Goal: Task Accomplishment & Management: Manage account settings

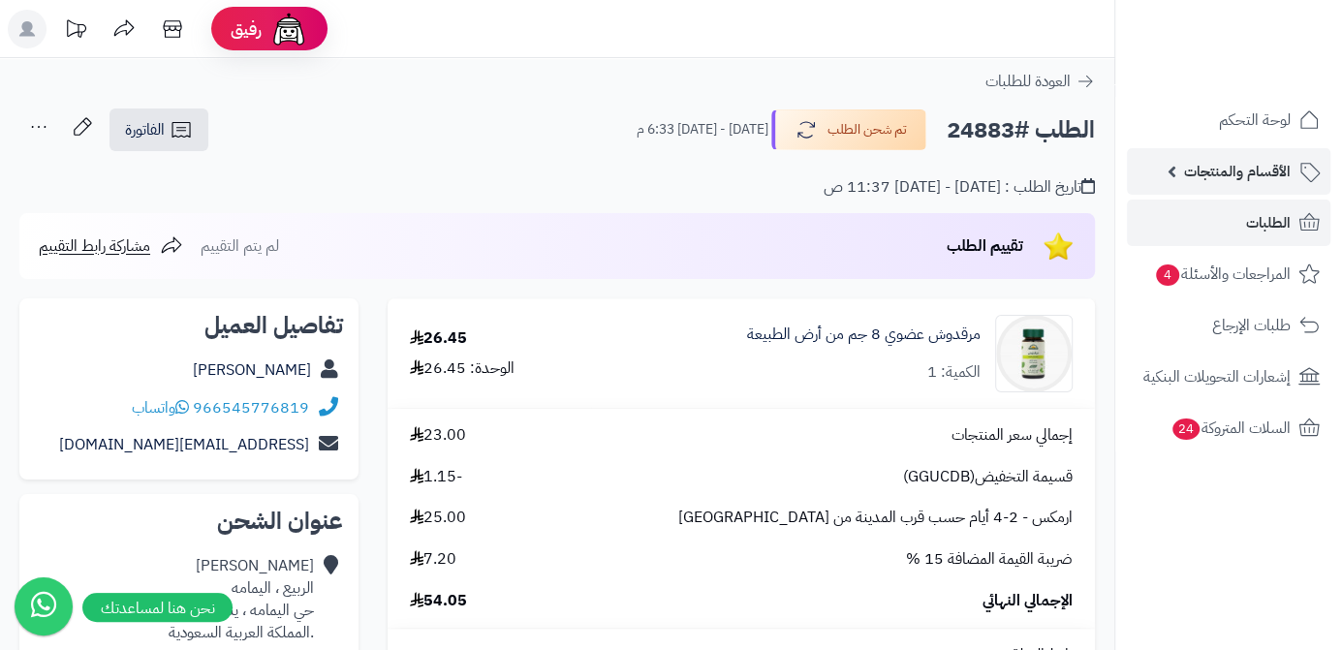
click at [1195, 171] on span "الأقسام والمنتجات" at bounding box center [1237, 171] width 107 height 27
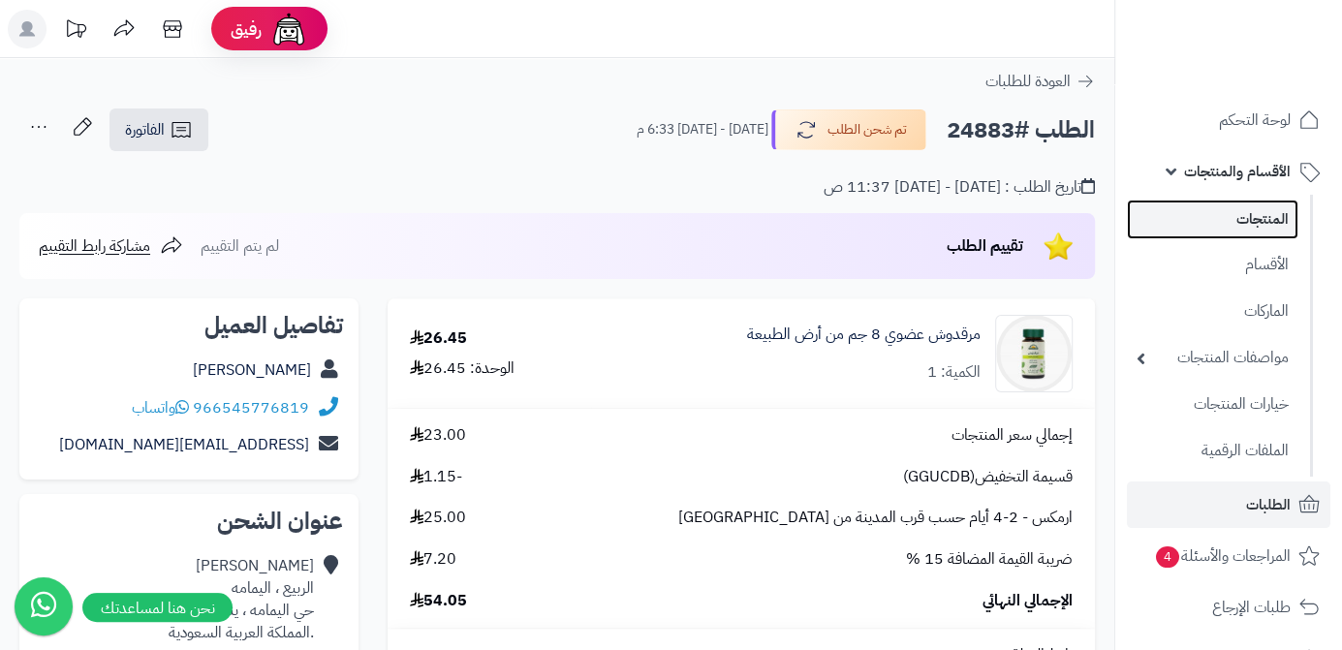
click at [1180, 229] on link "المنتجات" at bounding box center [1213, 220] width 172 height 40
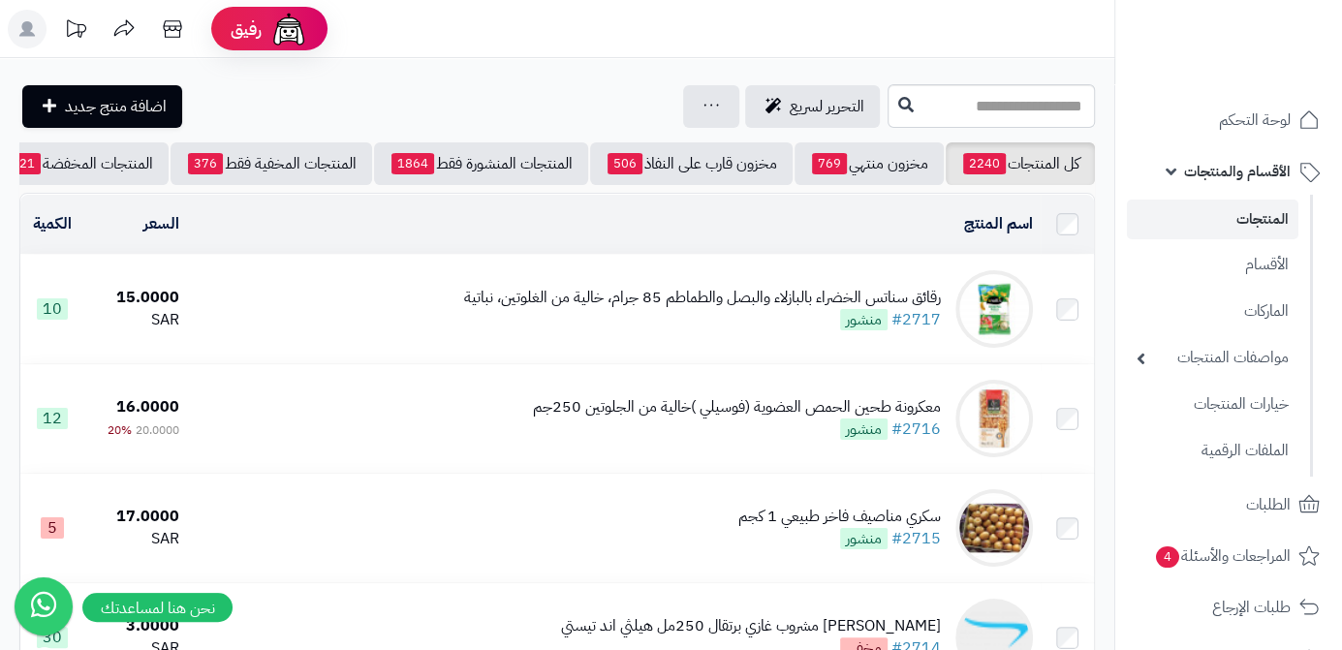
scroll to position [0, -203]
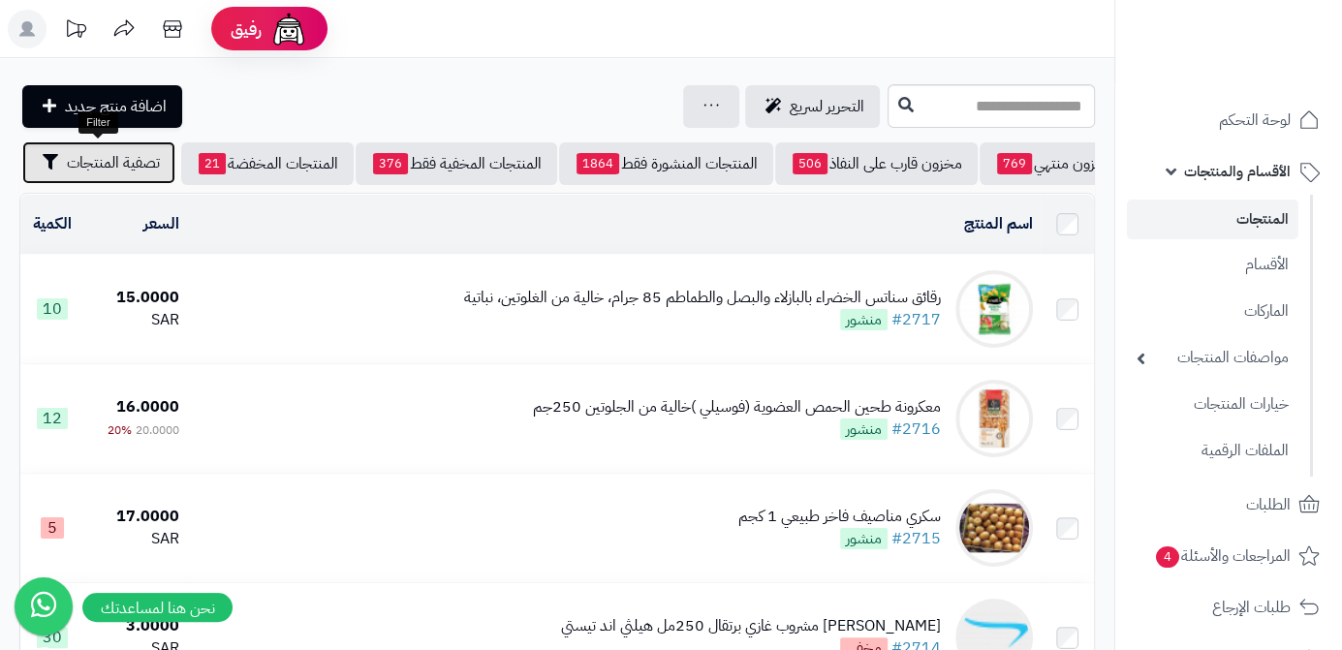
click at [78, 179] on button "تصفية المنتجات" at bounding box center [98, 162] width 153 height 43
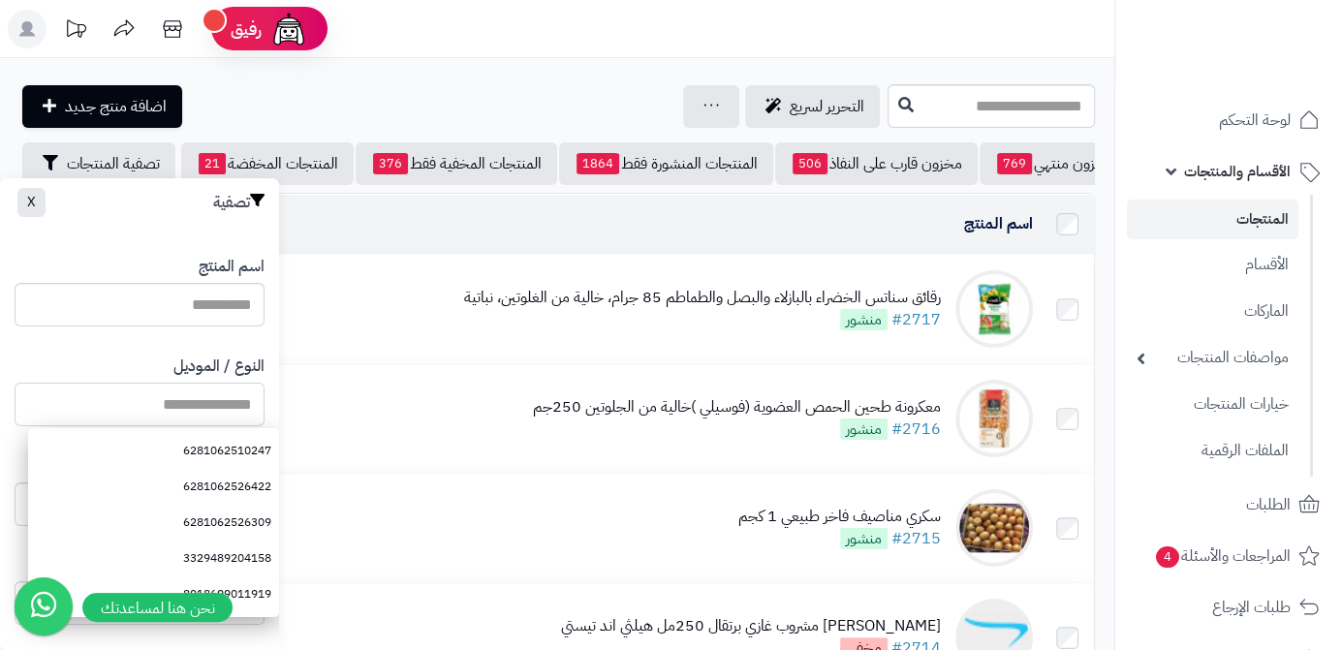
paste input "**********"
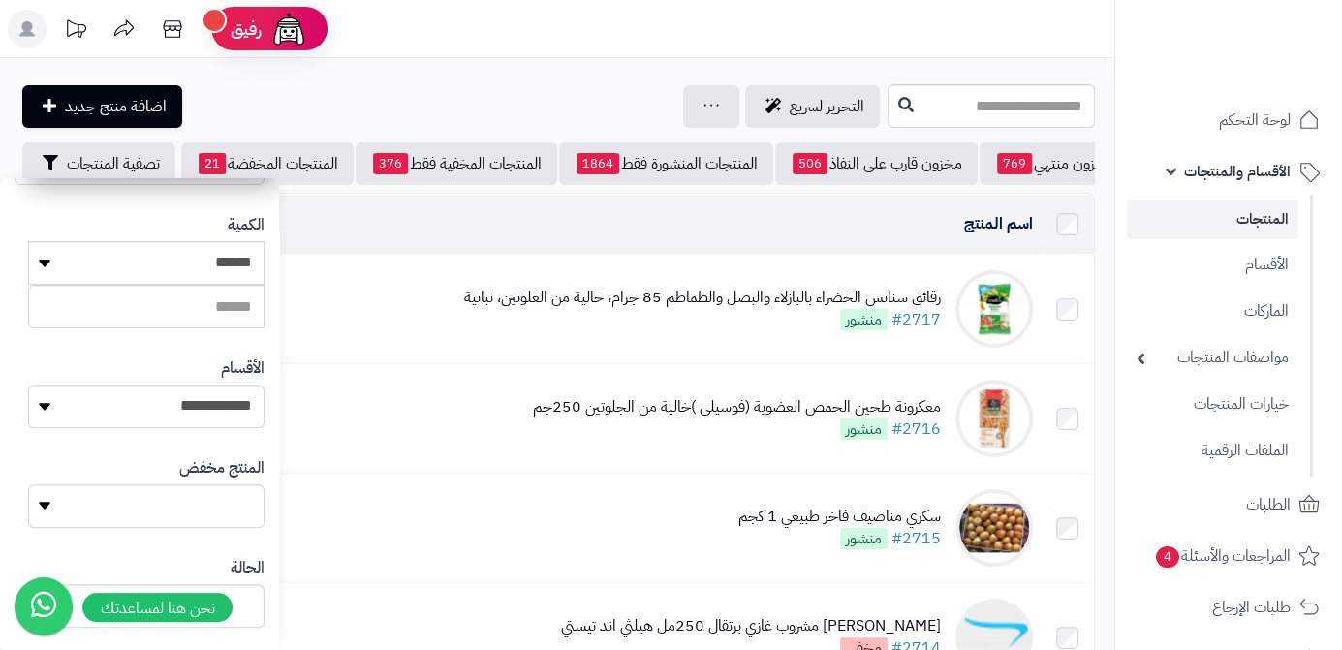
scroll to position [534, 0]
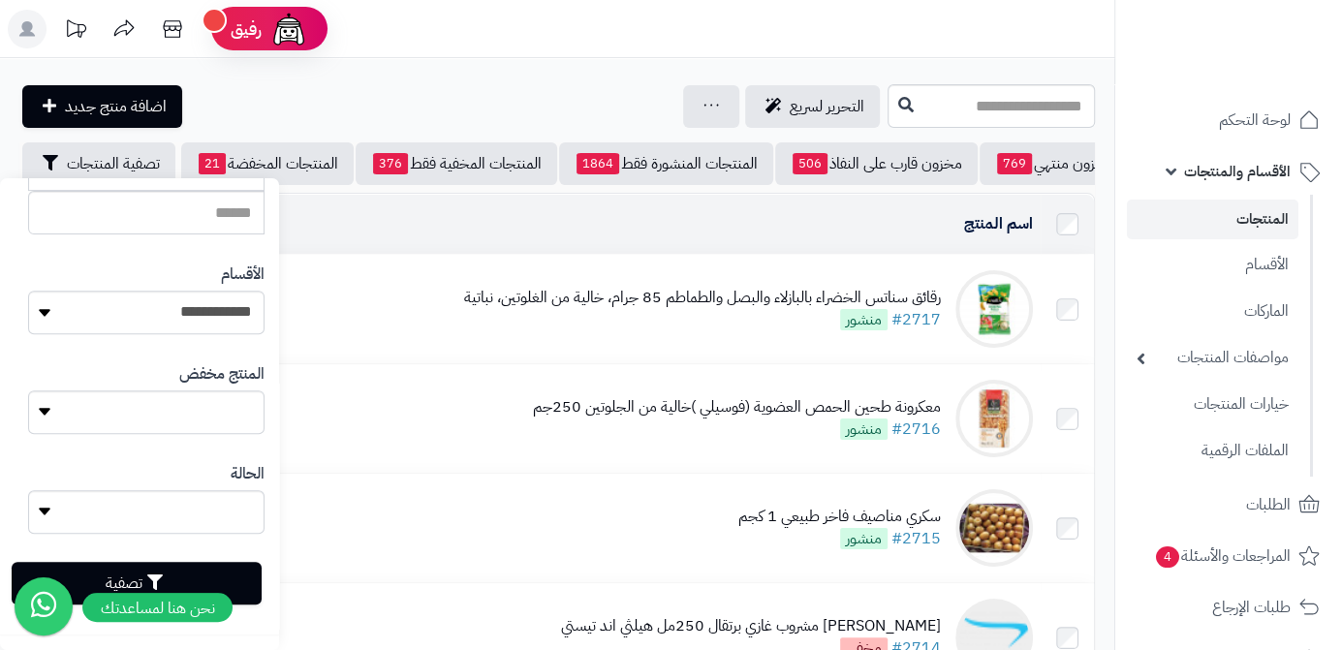
type input "**********"
click at [229, 574] on button "تصفية" at bounding box center [137, 583] width 250 height 43
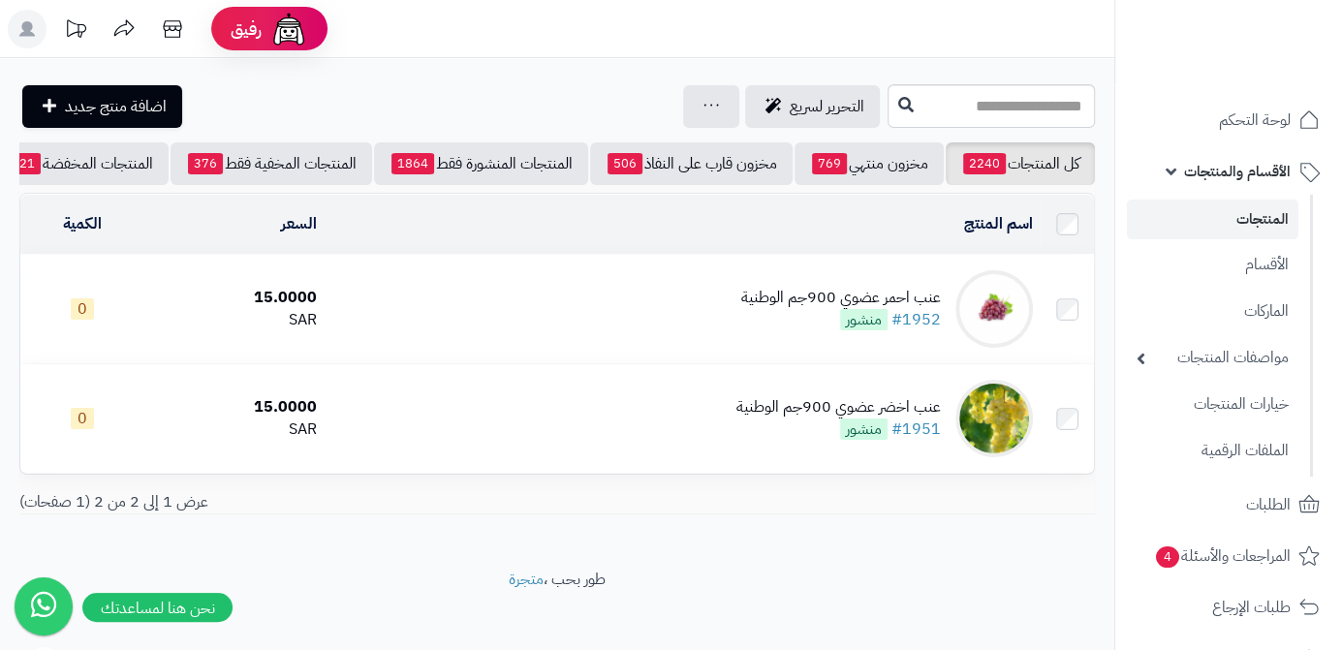
click at [815, 309] on div "عنب احمر عضوي 900جم الوطنية" at bounding box center [841, 298] width 200 height 22
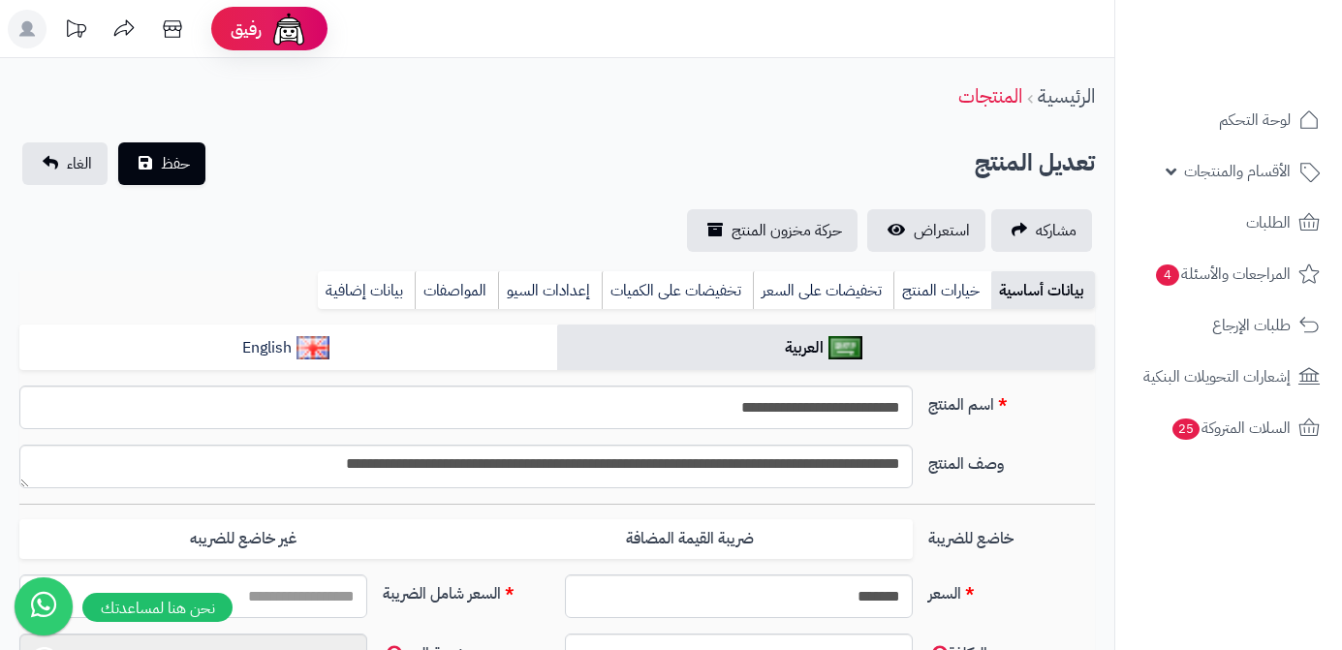
type input "*****"
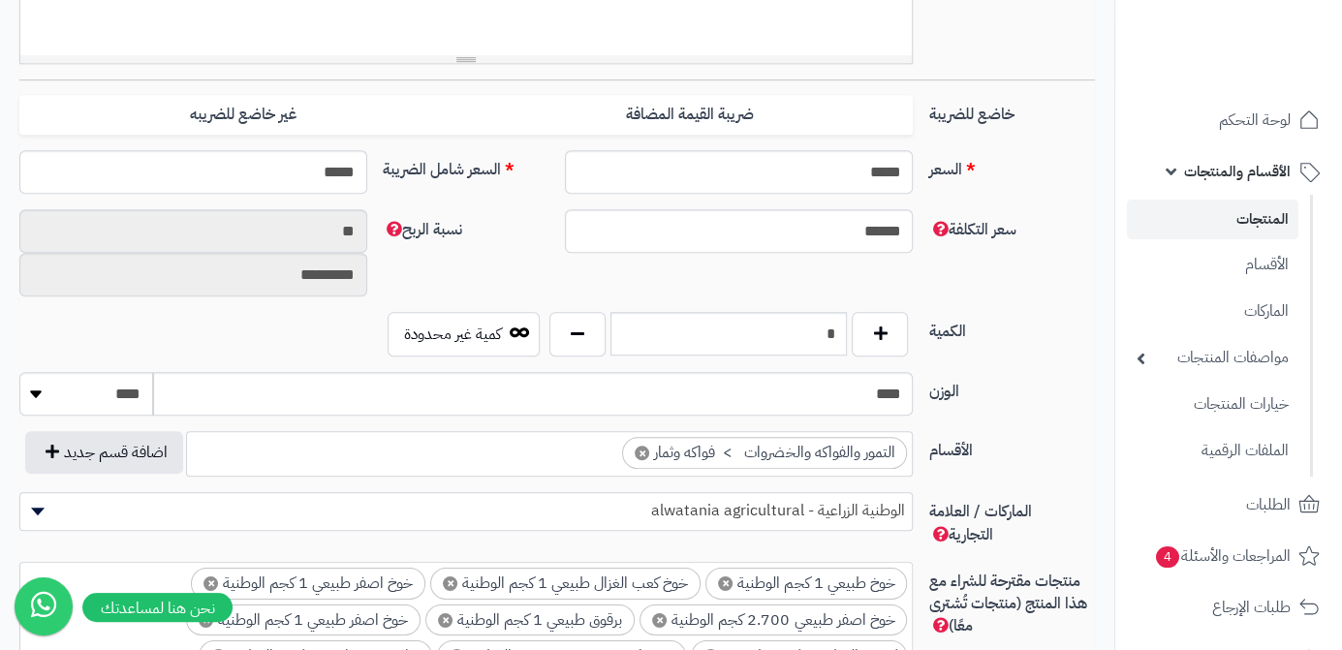
scroll to position [793, 0]
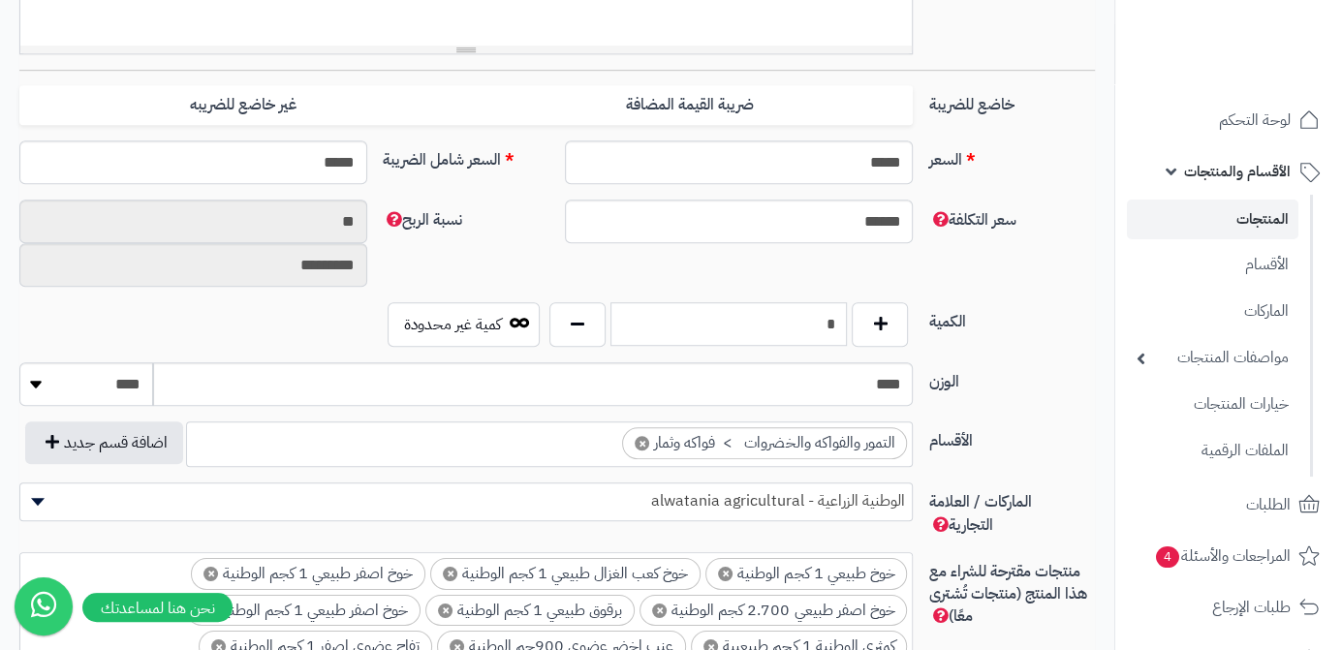
click at [816, 332] on input "*" at bounding box center [728, 324] width 237 height 44
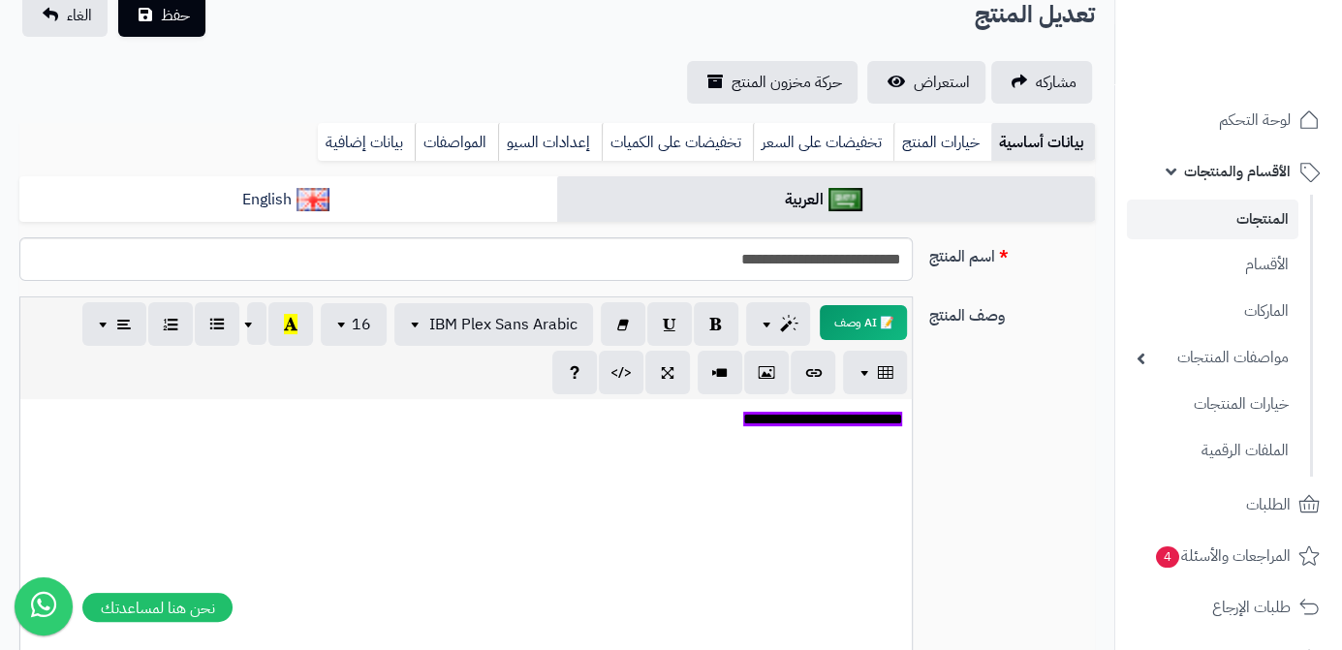
scroll to position [0, 0]
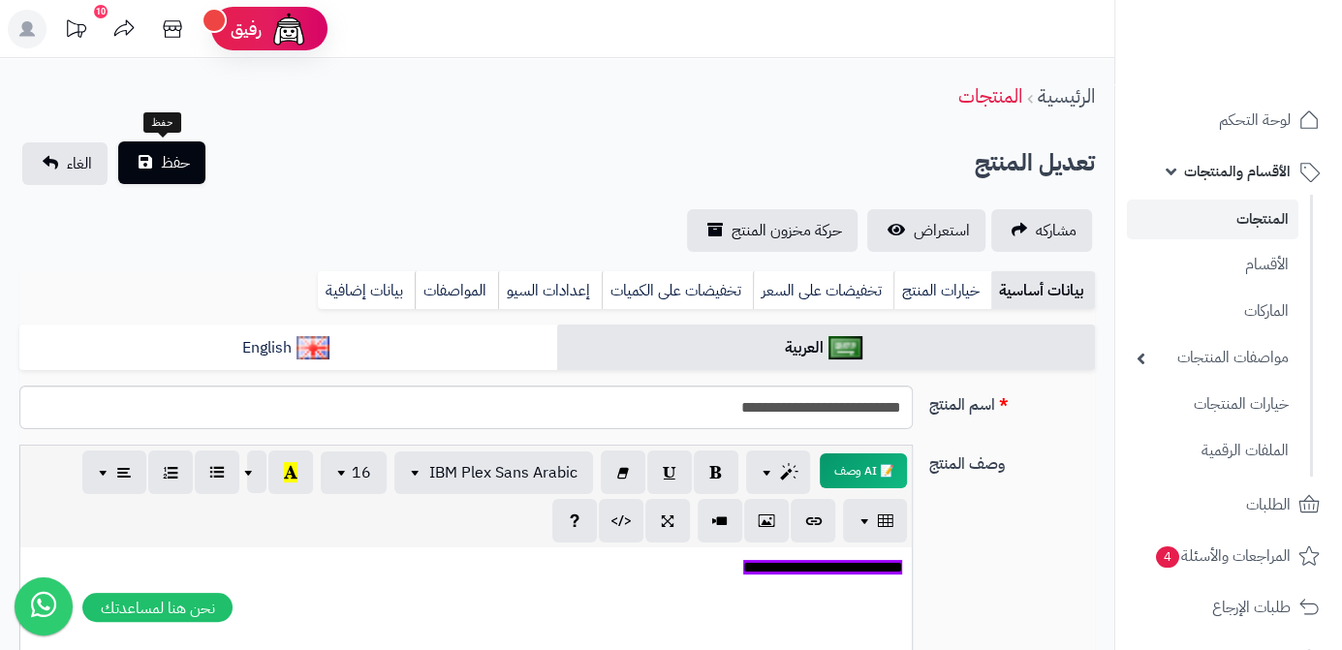
type input "*"
click at [175, 174] on button "حفظ" at bounding box center [161, 162] width 87 height 43
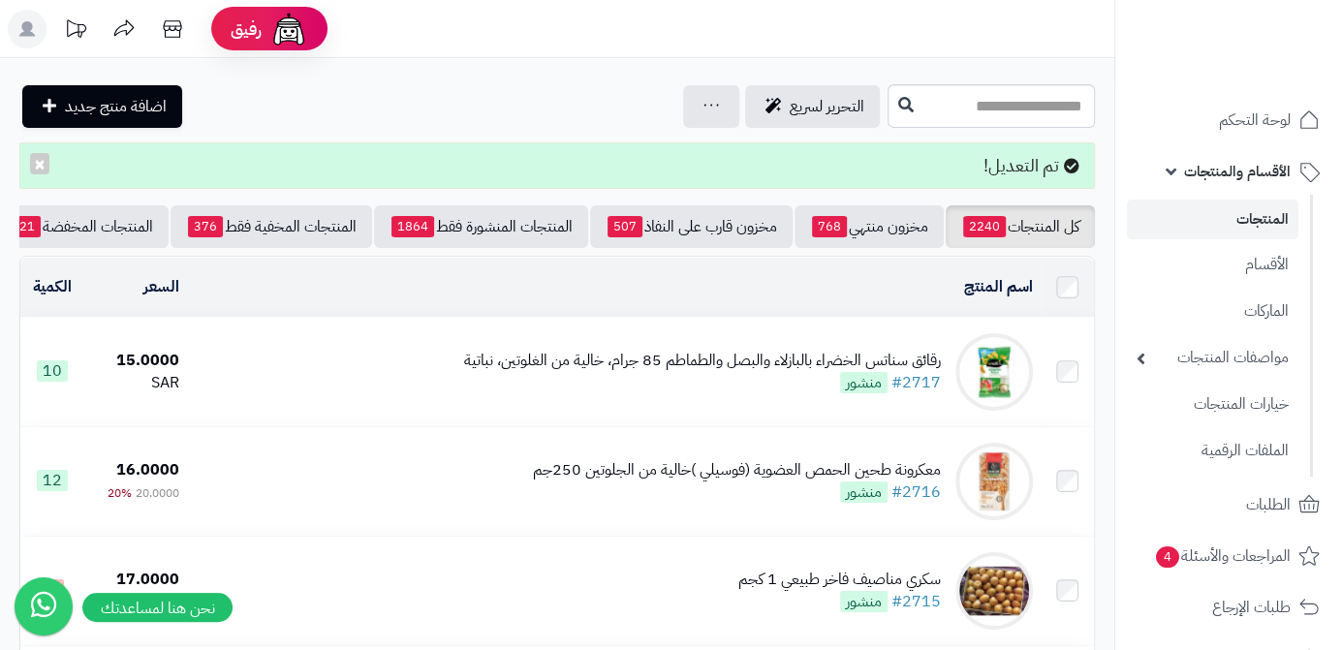
scroll to position [0, -203]
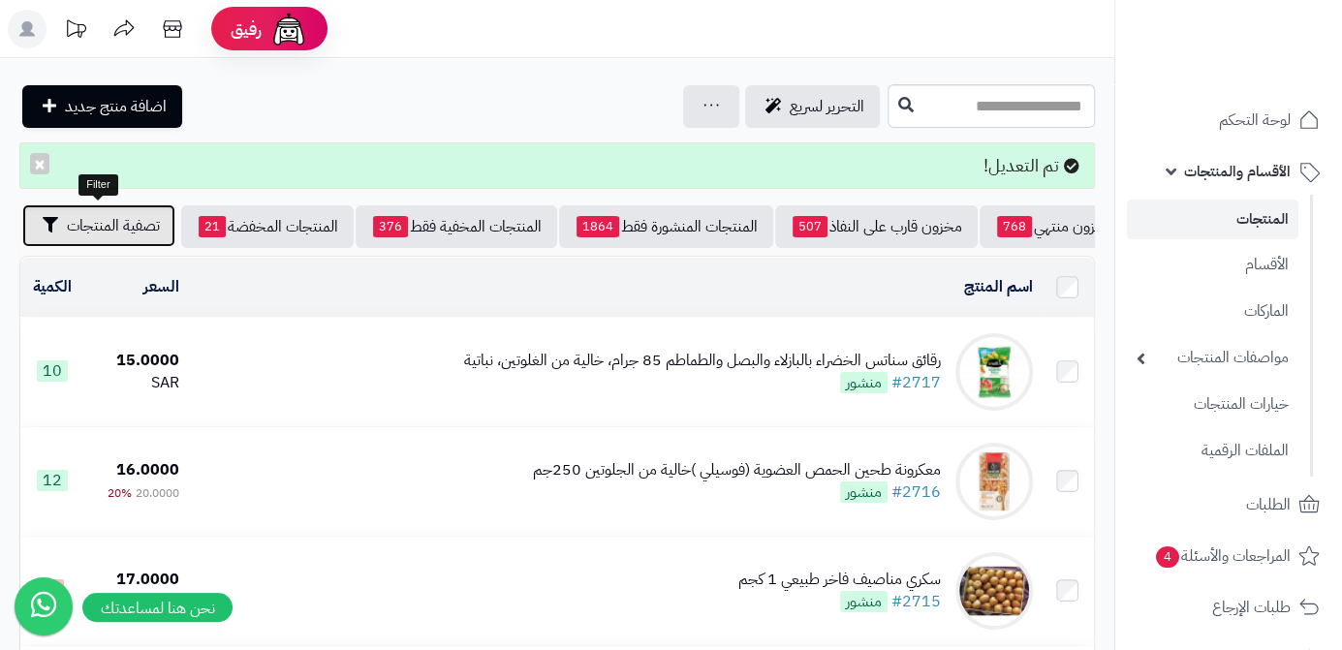
click at [93, 236] on button "تصفية المنتجات" at bounding box center [98, 225] width 153 height 43
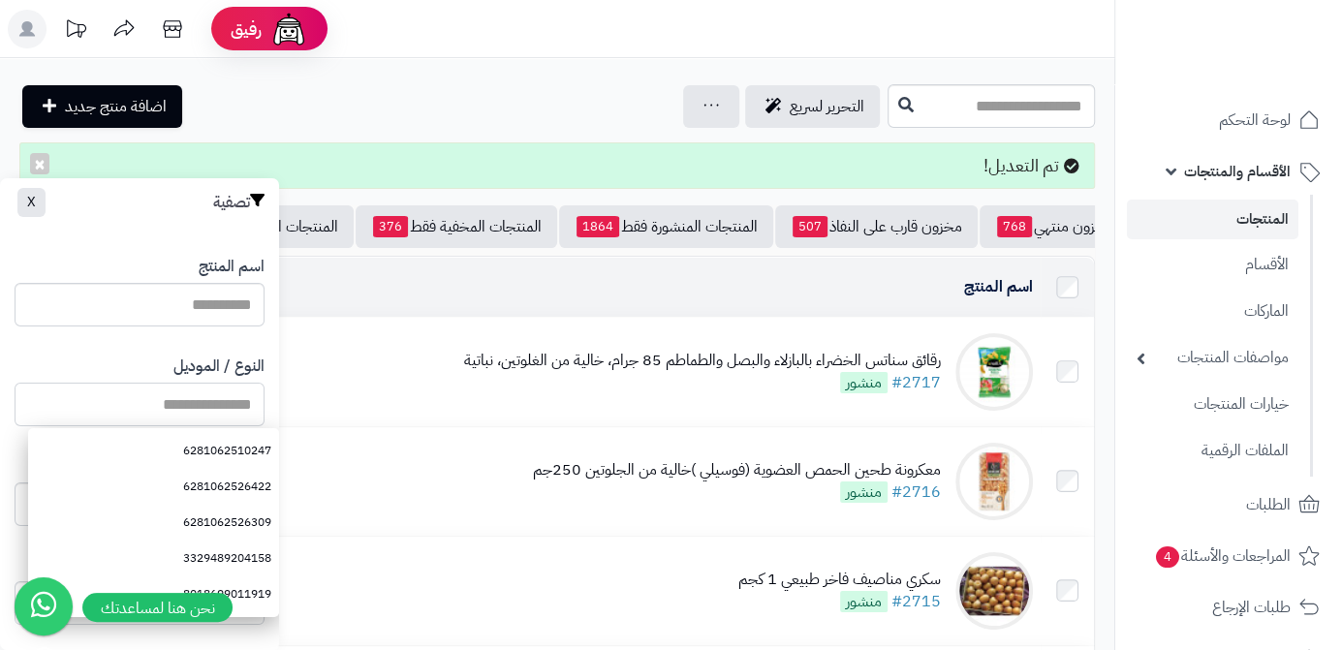
paste input "**********"
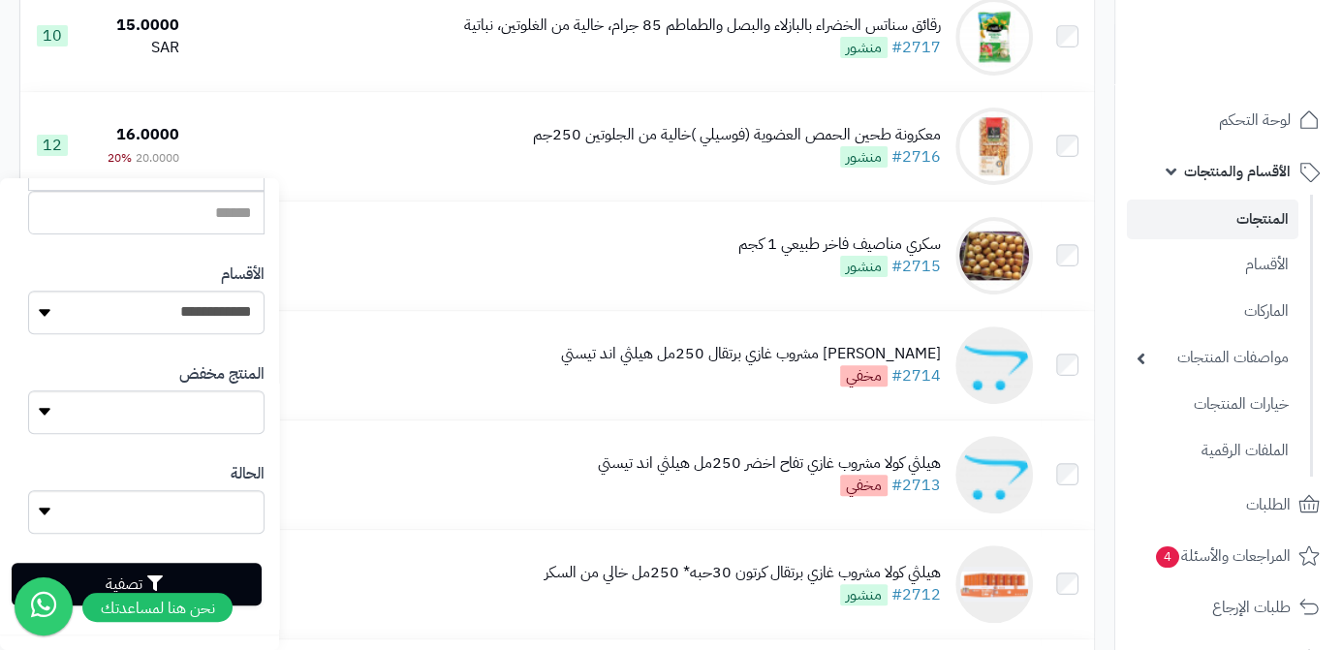
scroll to position [440, 0]
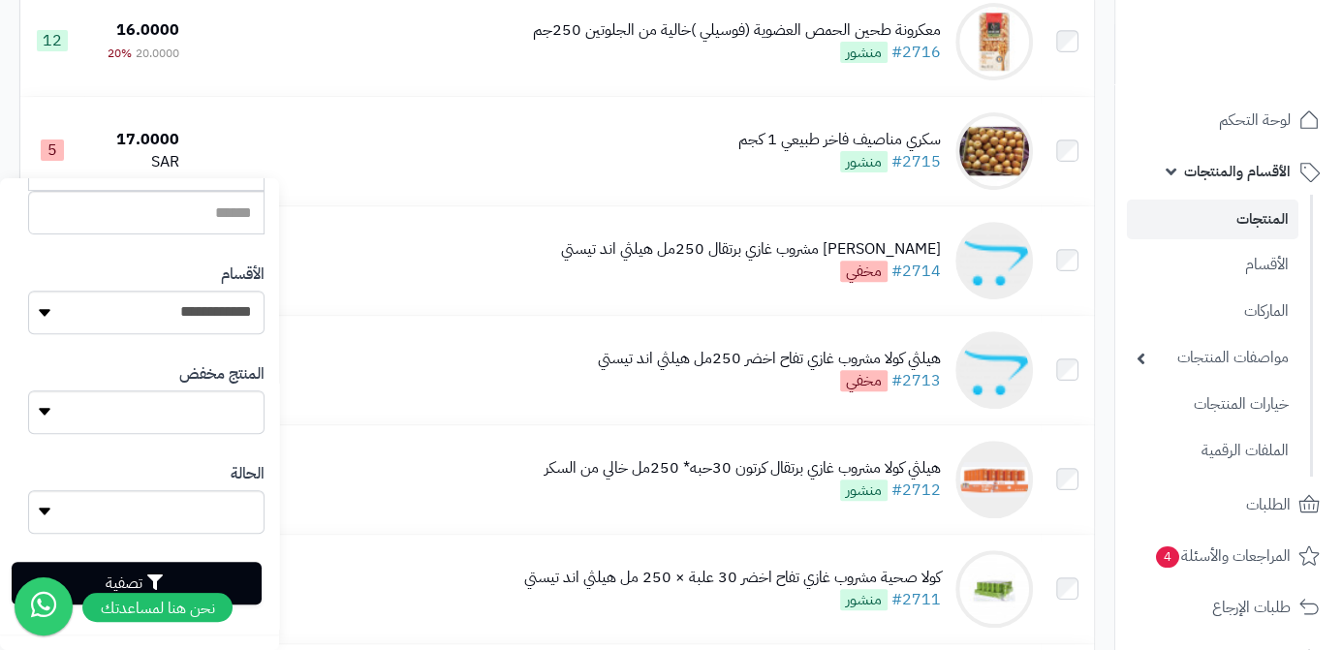
type input "**********"
click at [233, 573] on button "تصفية" at bounding box center [137, 583] width 250 height 43
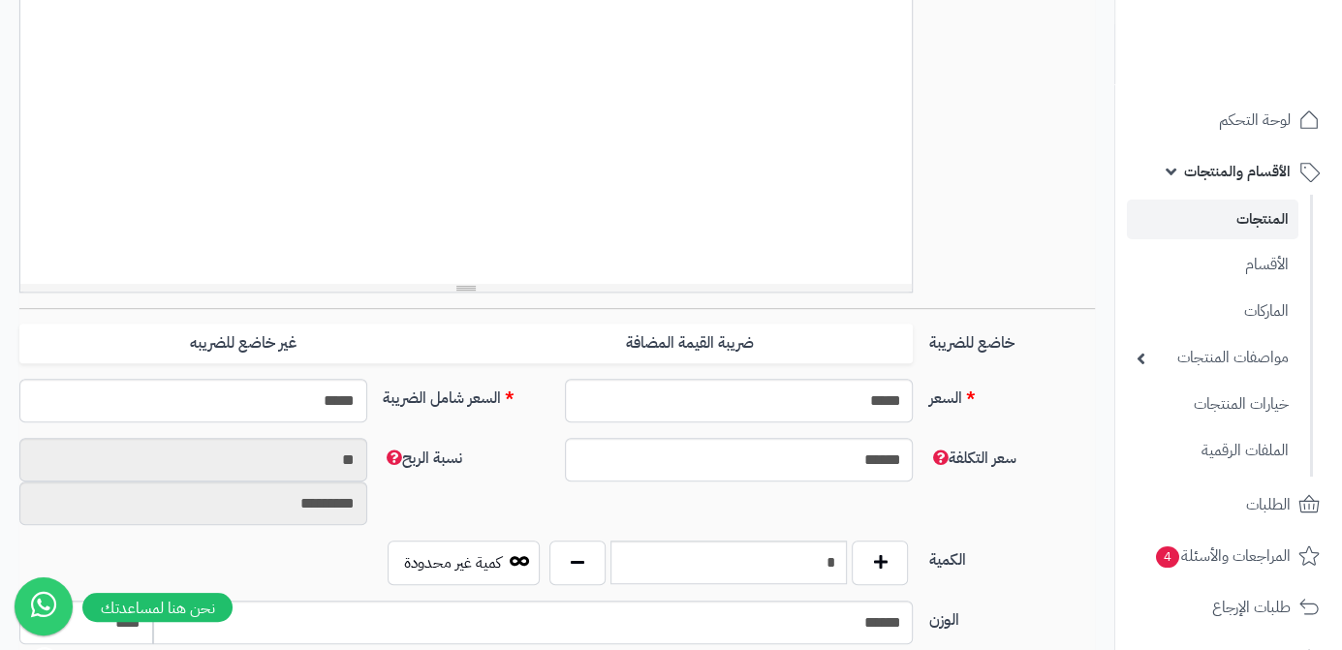
scroll to position [616, 0]
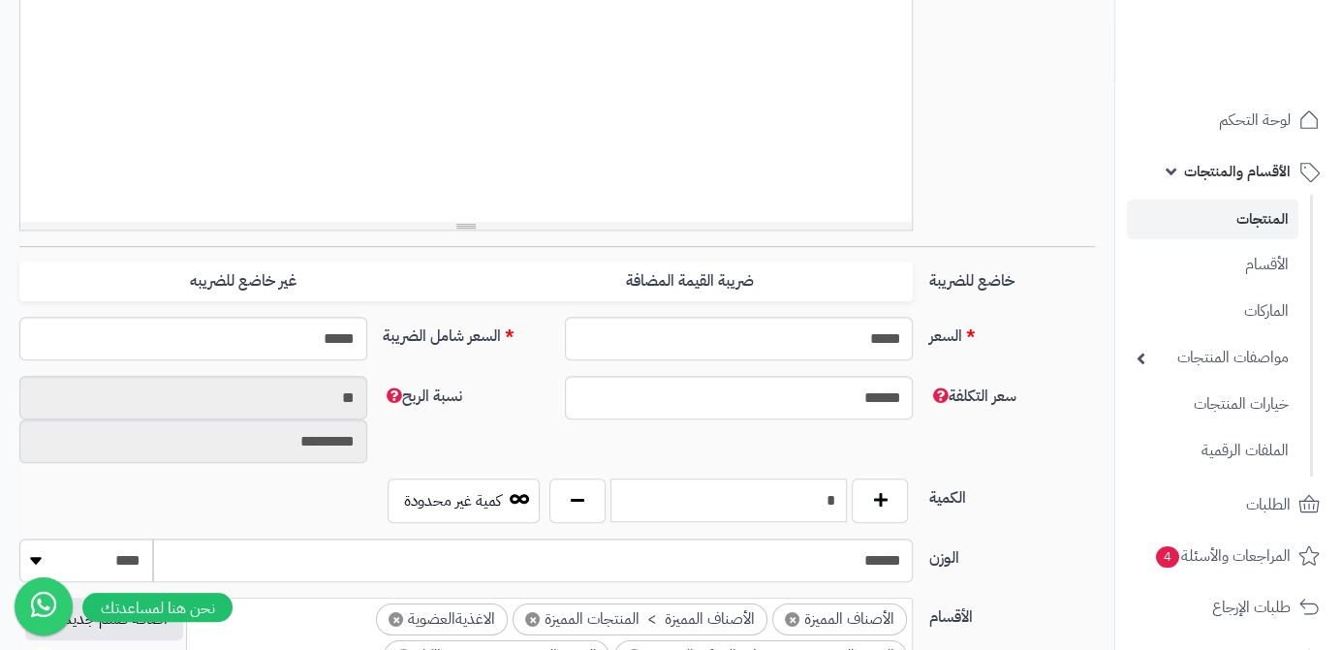
click at [798, 501] on input "*" at bounding box center [728, 501] width 237 height 44
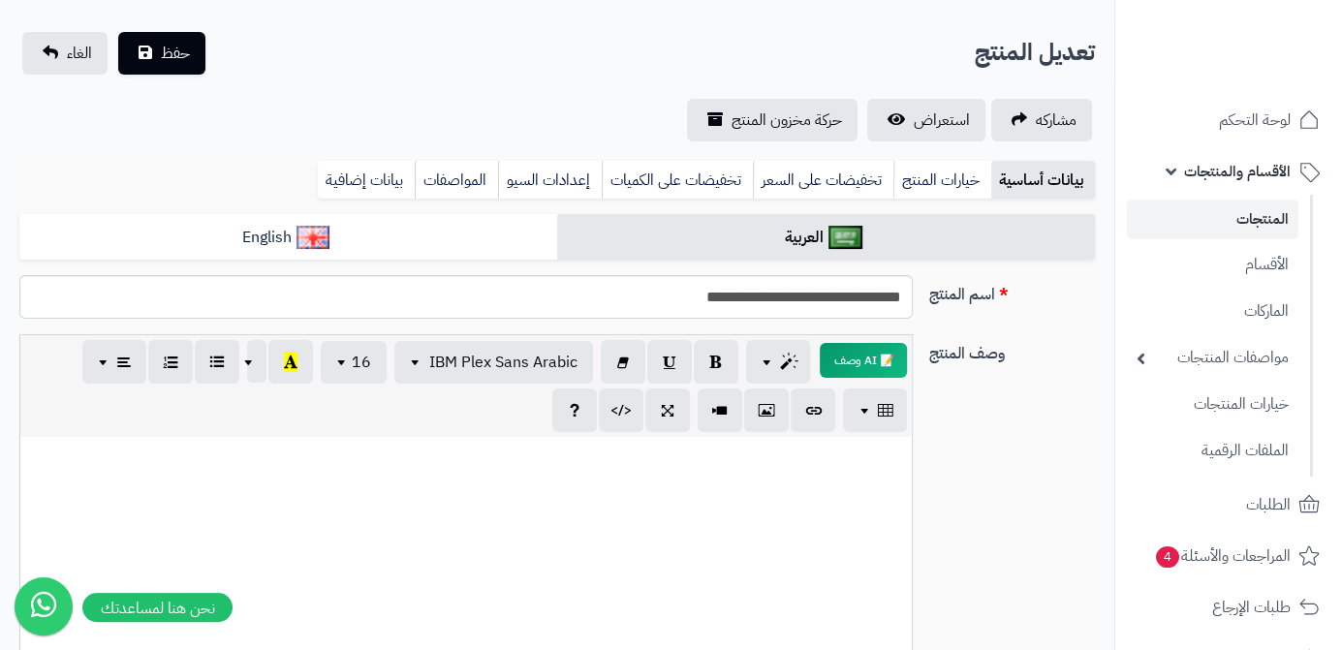
scroll to position [0, 0]
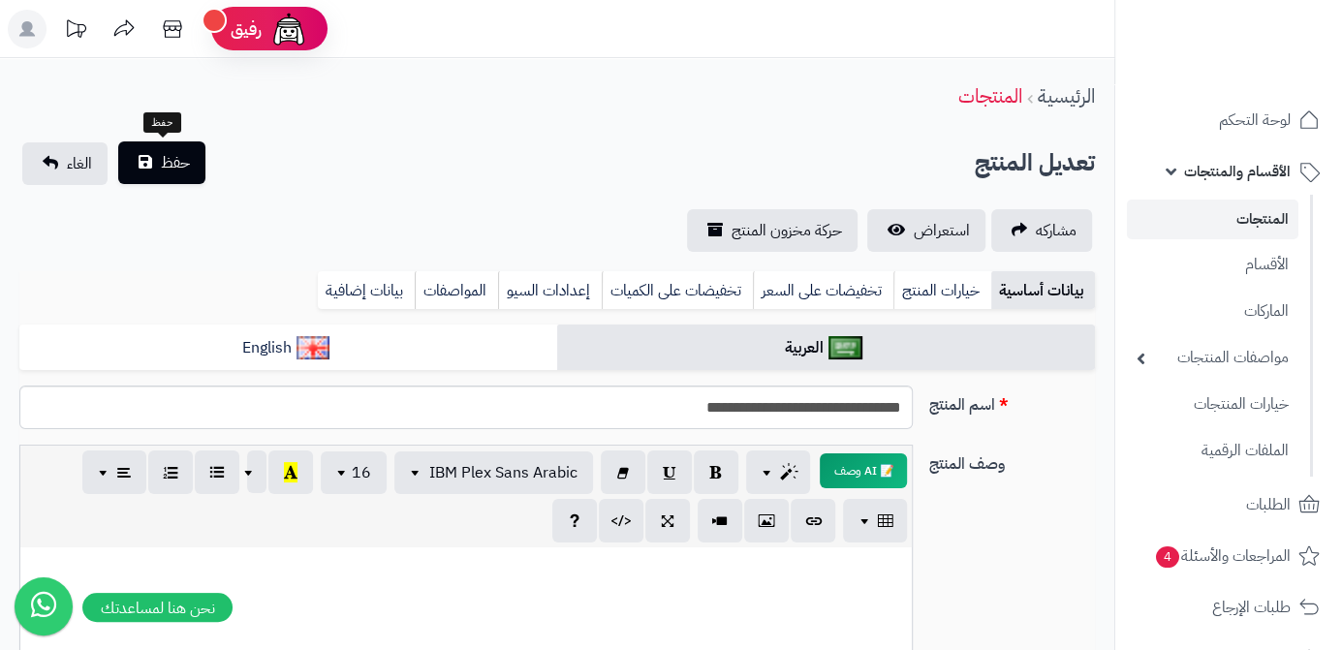
type input "*"
click at [197, 173] on button "حفظ" at bounding box center [161, 162] width 87 height 43
